Goal: Task Accomplishment & Management: Use online tool/utility

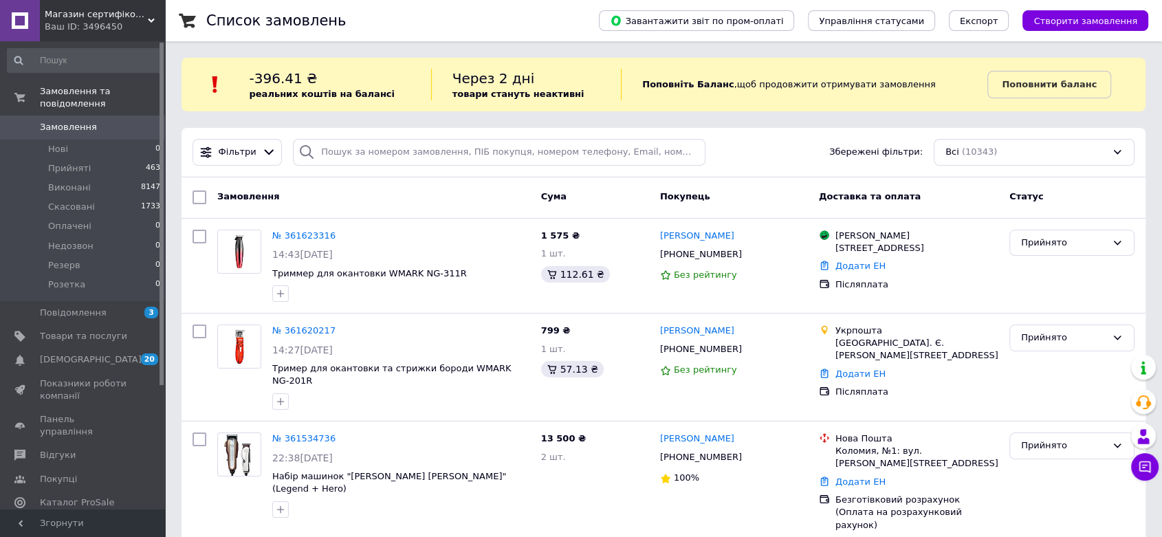
click at [111, 23] on div "Ваш ID: 3496450" at bounding box center [105, 27] width 120 height 12
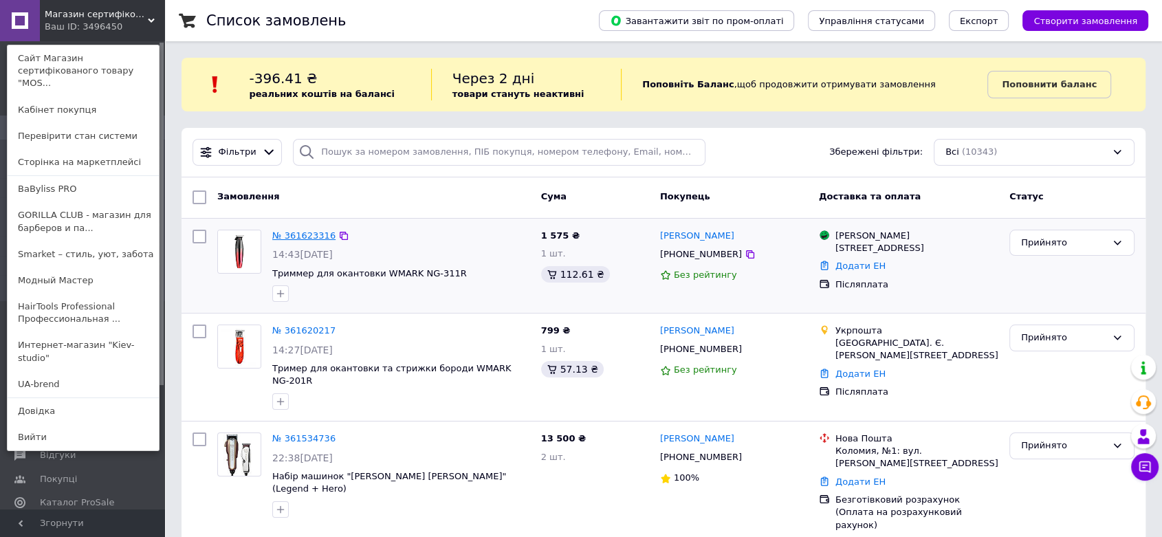
click at [300, 235] on link "№ 361623316" at bounding box center [303, 235] width 63 height 10
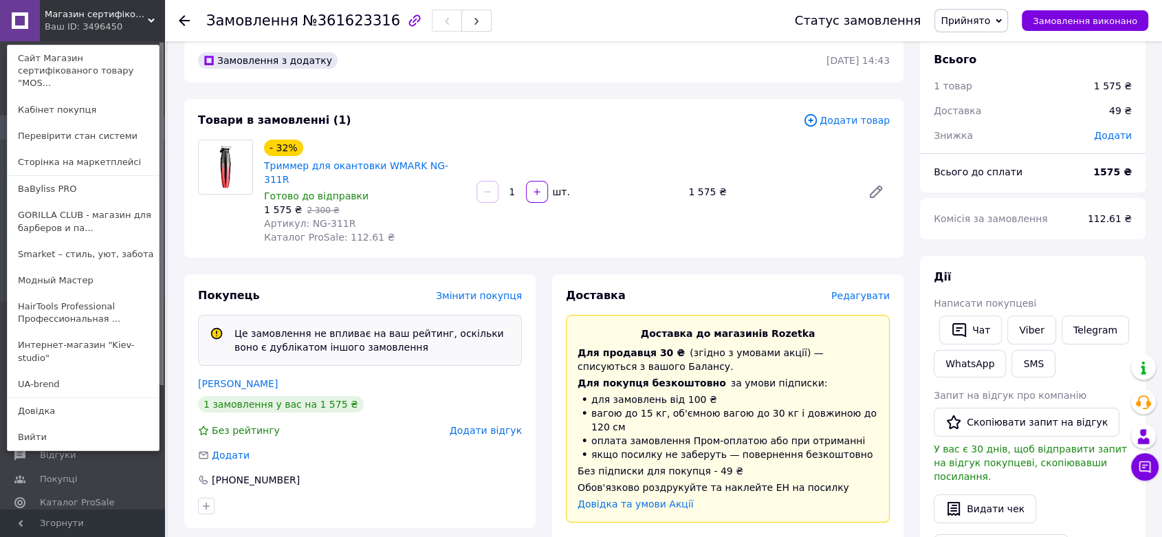
scroll to position [76, 0]
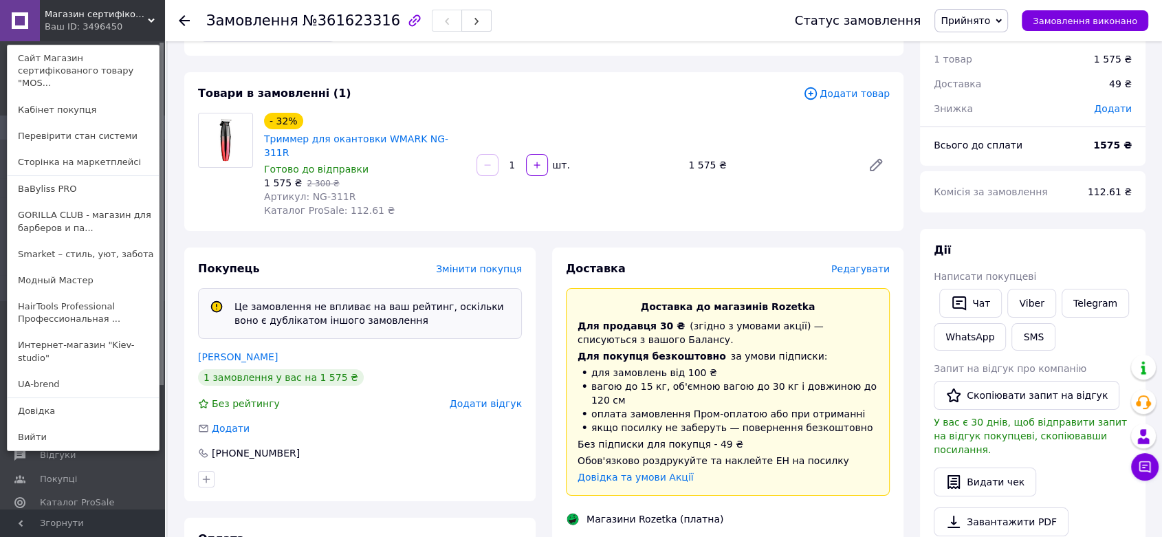
click at [849, 92] on span "Додати товар" at bounding box center [846, 93] width 87 height 15
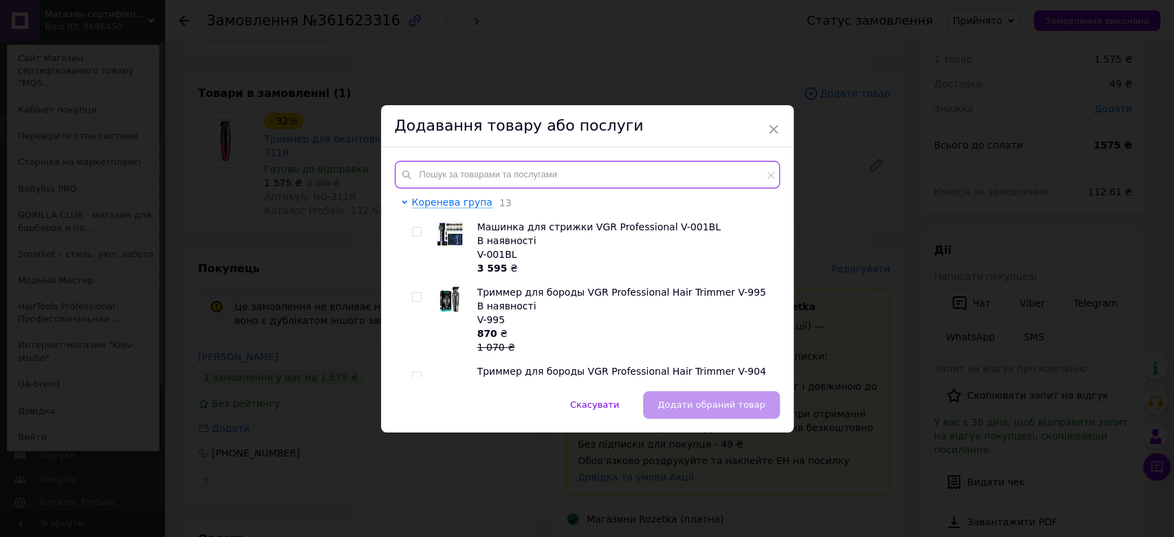
click at [506, 162] on input "text" at bounding box center [587, 175] width 385 height 28
click at [486, 180] on input "text" at bounding box center [587, 175] width 385 height 28
paste input "NG-2038"
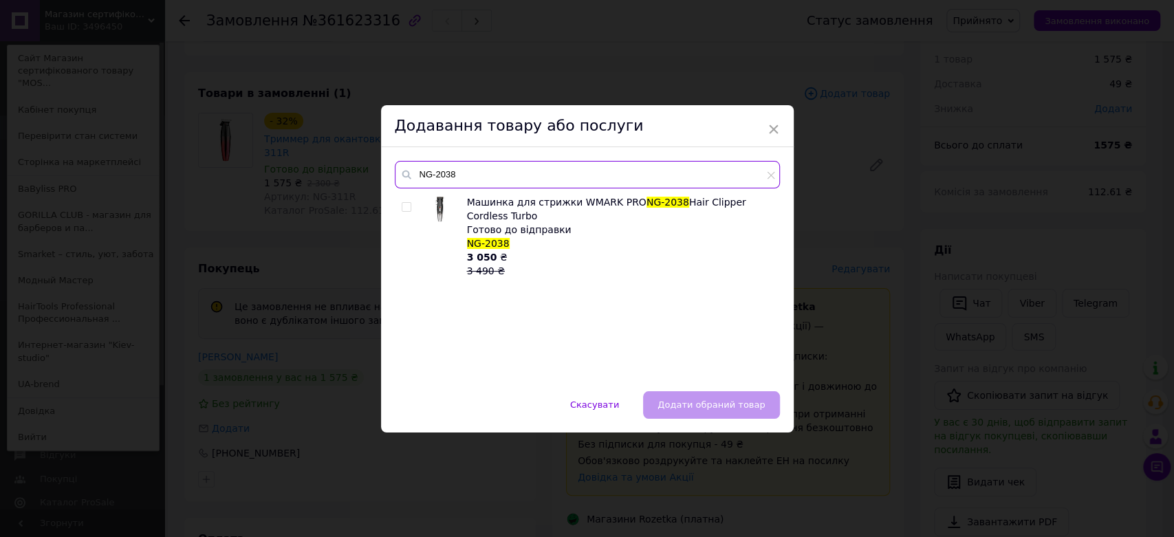
type input "NG-2038"
click at [402, 208] on input "checkbox" at bounding box center [406, 207] width 9 height 9
checkbox input "true"
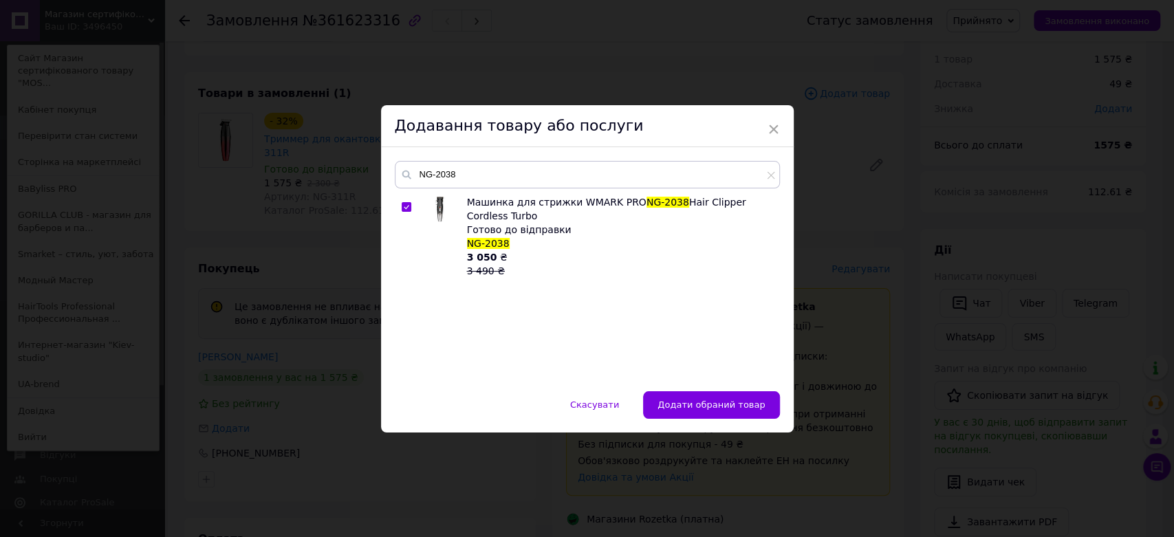
click at [686, 396] on button "Додати обраний товар" at bounding box center [711, 405] width 136 height 28
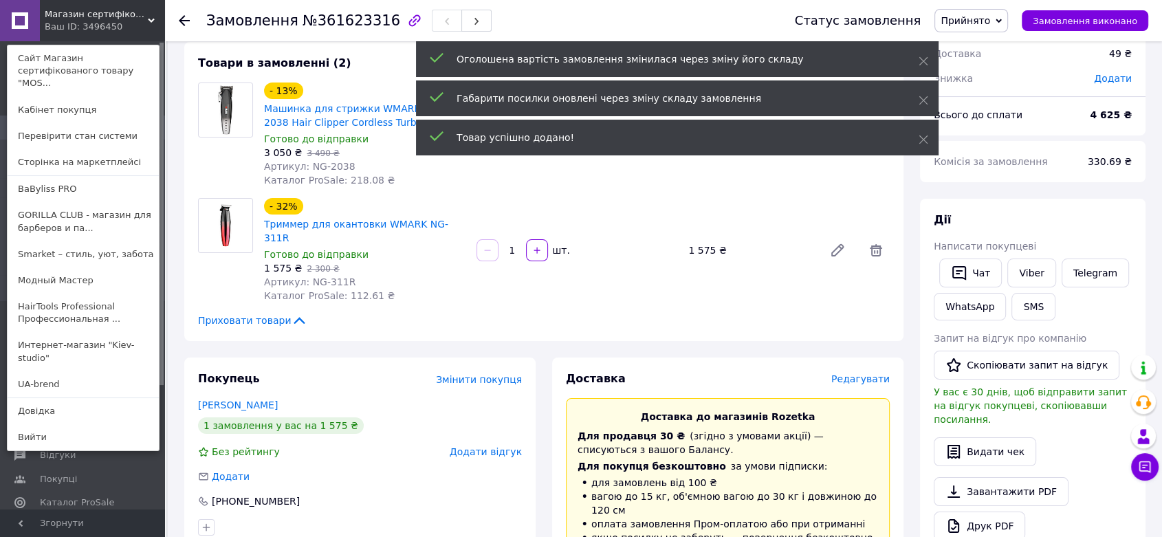
scroll to position [46, 0]
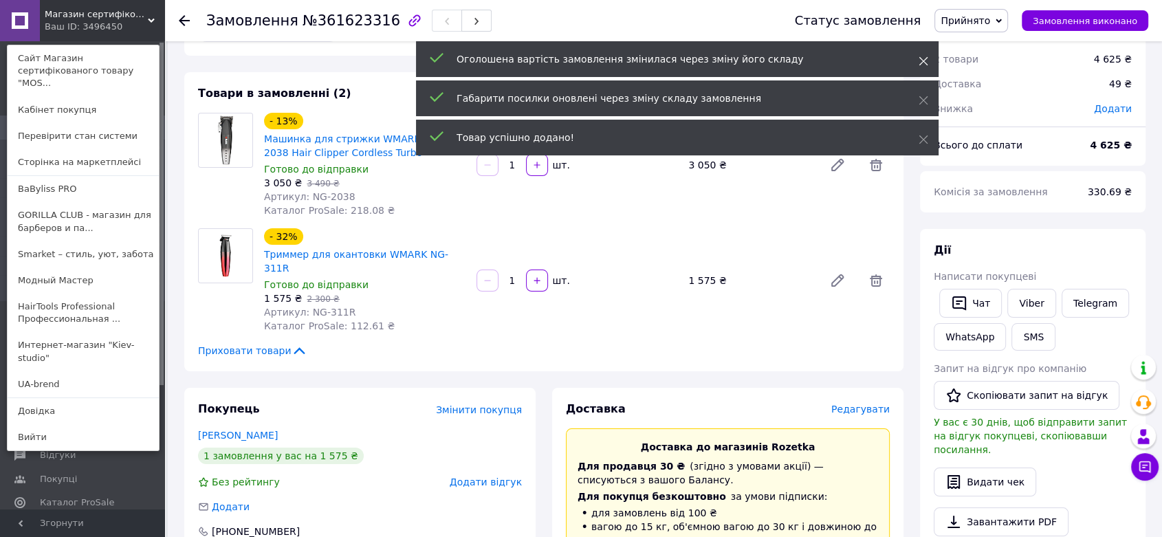
click at [922, 65] on icon at bounding box center [924, 61] width 10 height 10
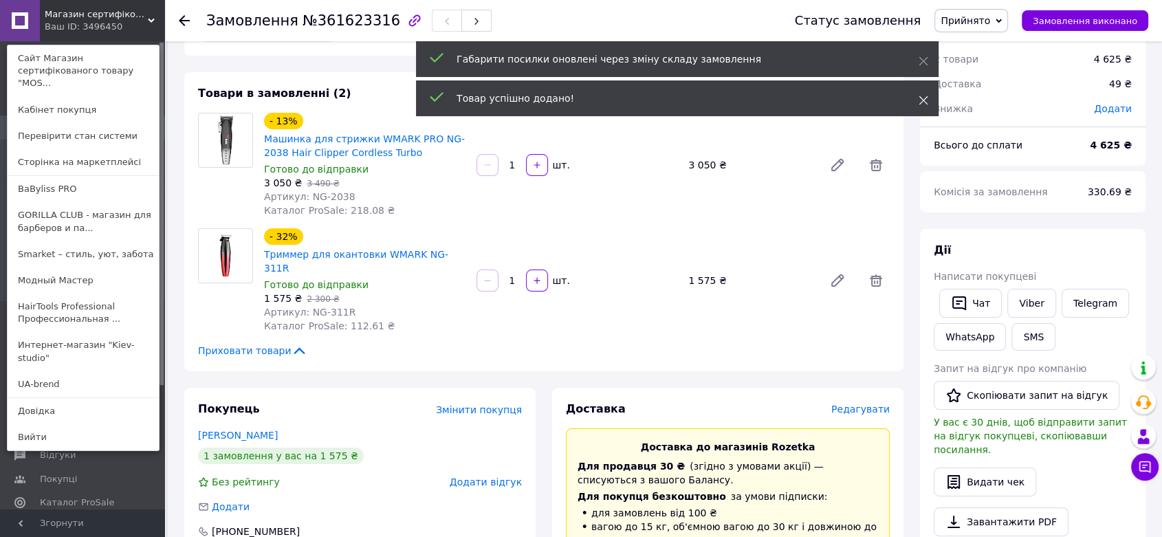
click at [919, 100] on icon at bounding box center [924, 101] width 10 height 10
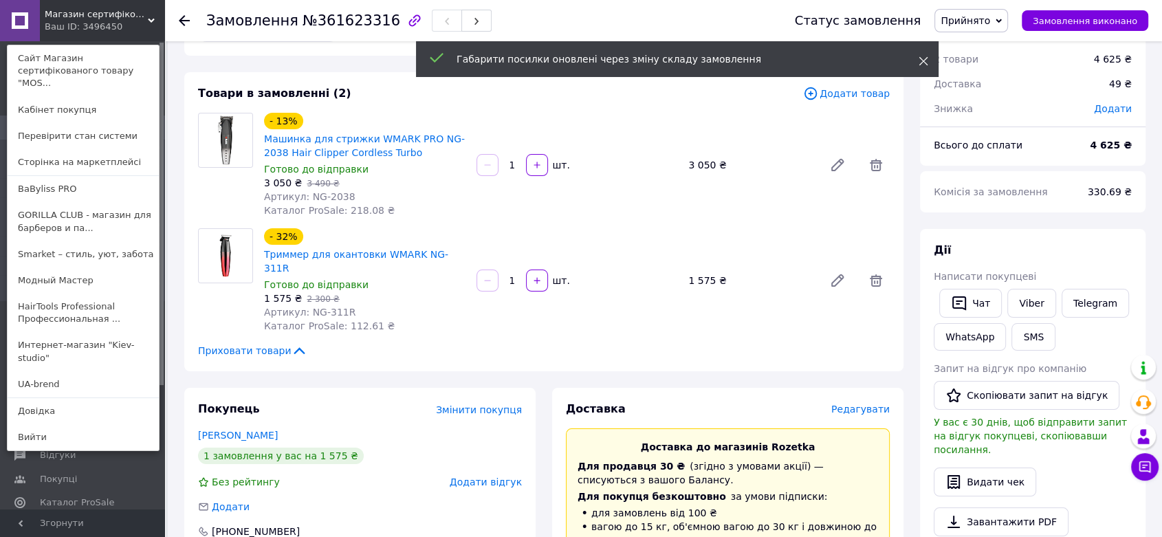
click at [919, 55] on span at bounding box center [924, 61] width 10 height 14
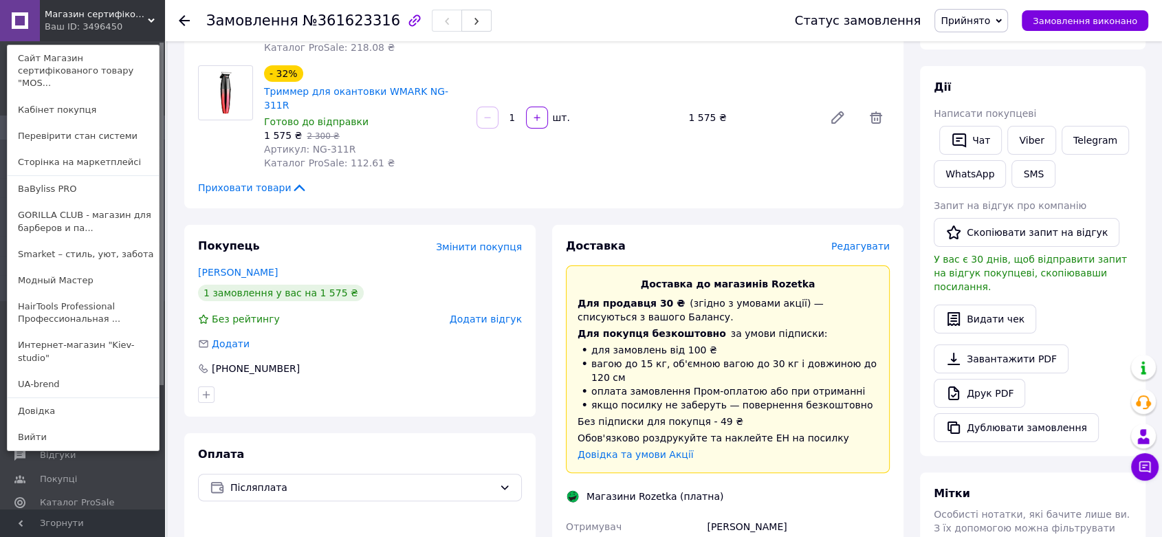
scroll to position [0, 0]
